Goal: Task Accomplishment & Management: Manage account settings

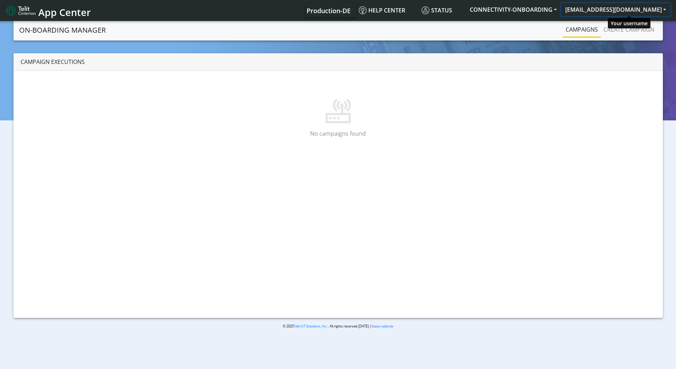
click at [618, 7] on button "[EMAIL_ADDRESS][DOMAIN_NAME]" at bounding box center [615, 9] width 109 height 13
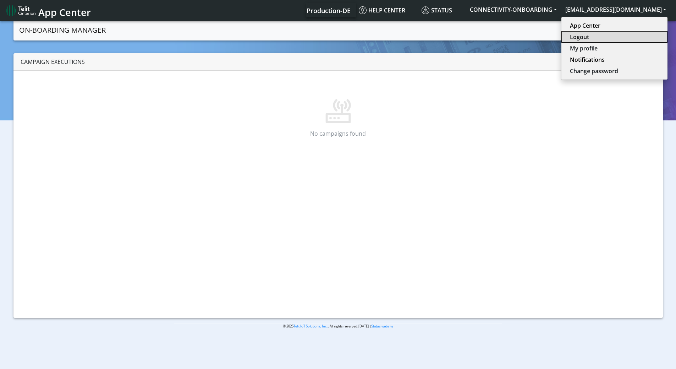
click at [607, 37] on button "Logout" at bounding box center [614, 36] width 106 height 11
